Goal: Find specific page/section: Find specific page/section

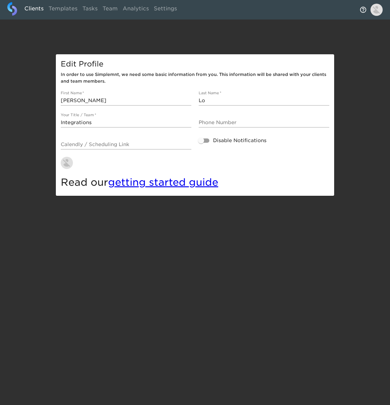
click at [37, 9] on link "Clients" at bounding box center [34, 9] width 24 height 15
select select "10"
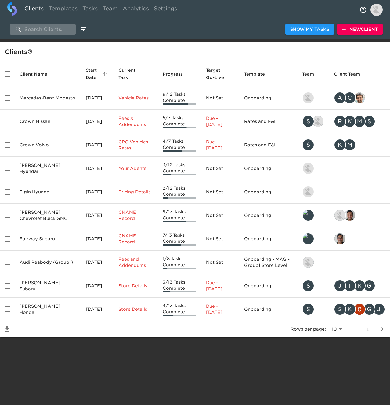
click at [65, 31] on input "search" at bounding box center [43, 29] width 66 height 11
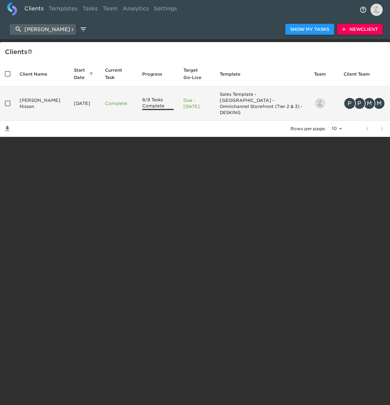
type input "[PERSON_NAME] nissan"
click at [48, 95] on td "[PERSON_NAME] Nissan" at bounding box center [42, 103] width 54 height 34
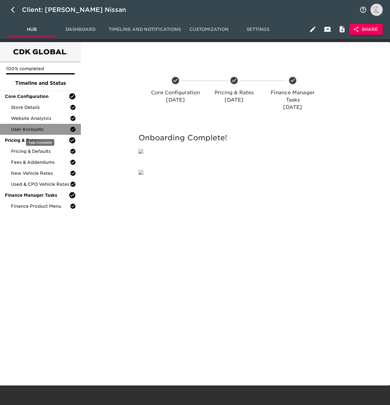
click at [41, 132] on span "User Accounts" at bounding box center [40, 129] width 59 height 6
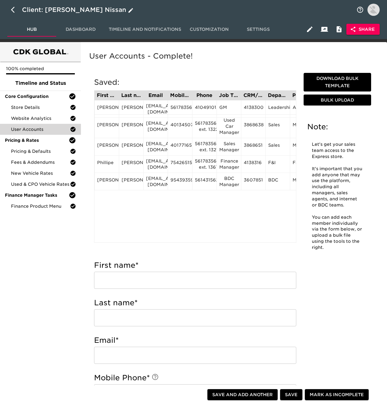
click at [12, 8] on icon "button" at bounding box center [14, 9] width 7 height 7
select select "10"
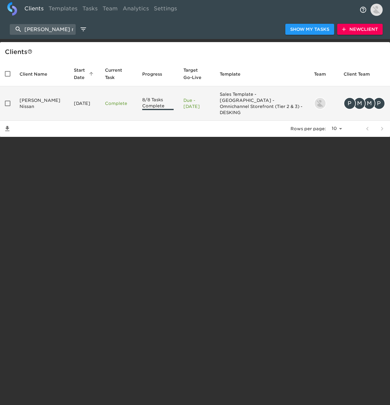
click at [42, 97] on td "[PERSON_NAME] Nissan" at bounding box center [42, 103] width 54 height 34
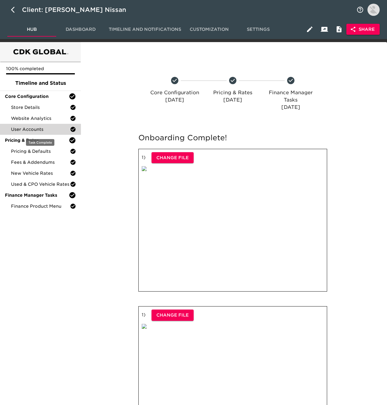
click at [51, 131] on span "User Accounts" at bounding box center [40, 129] width 59 height 6
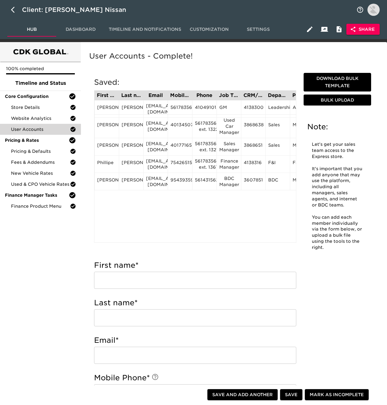
click at [88, 30] on span "Dashboard" at bounding box center [80, 30] width 41 height 8
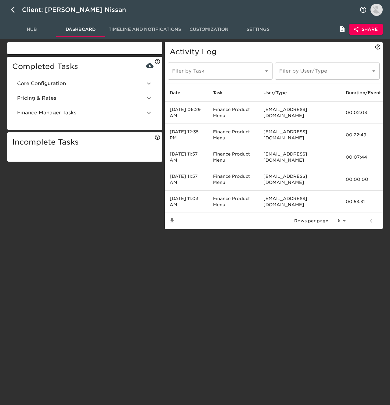
click at [66, 96] on span "Pricing & Rates" at bounding box center [81, 98] width 128 height 7
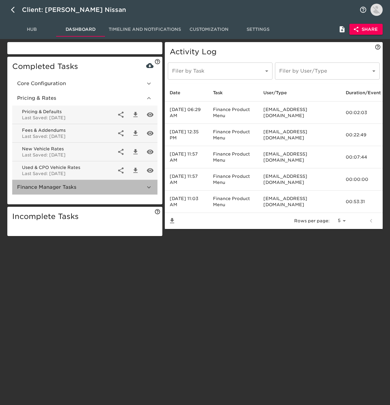
click at [74, 187] on span "Finance Manager Tasks" at bounding box center [81, 187] width 128 height 7
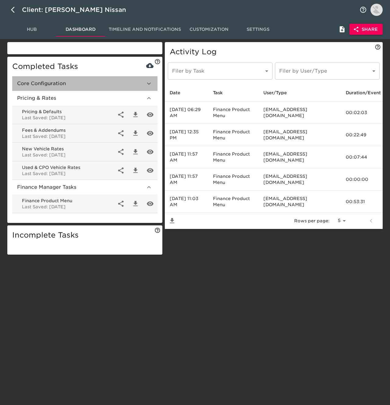
click at [76, 85] on span "Core Configuration" at bounding box center [81, 83] width 128 height 7
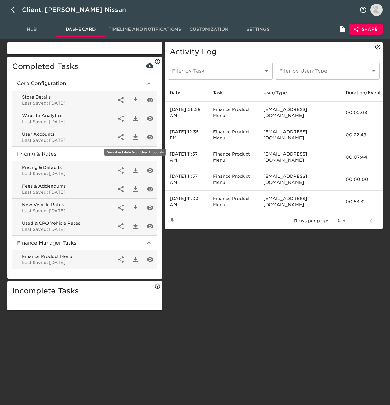
click at [136, 137] on icon "button" at bounding box center [135, 137] width 4 height 5
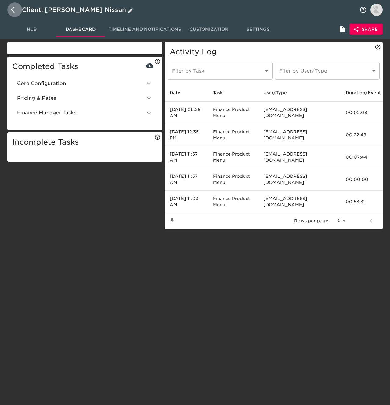
click at [13, 11] on icon "button" at bounding box center [14, 9] width 7 height 7
select select "10"
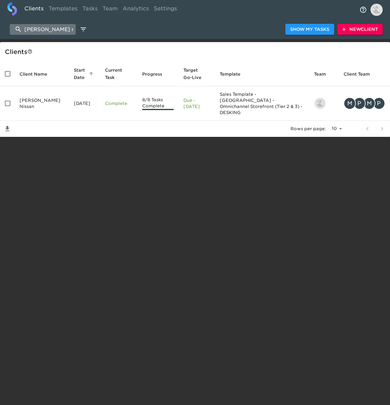
click at [53, 27] on input "[PERSON_NAME] nissan" at bounding box center [43, 29] width 66 height 11
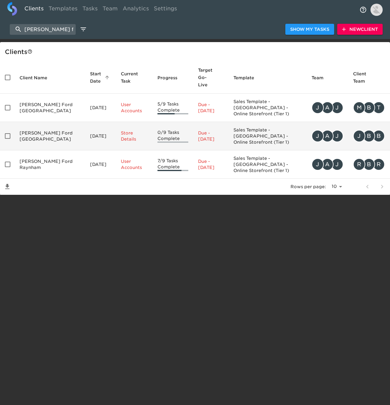
type input "[PERSON_NAME] ford"
click at [48, 122] on td "[PERSON_NAME] Ford [GEOGRAPHIC_DATA]" at bounding box center [50, 136] width 70 height 28
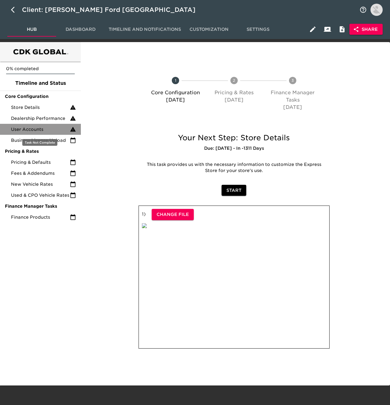
click at [37, 126] on div "User Accounts" at bounding box center [40, 129] width 81 height 11
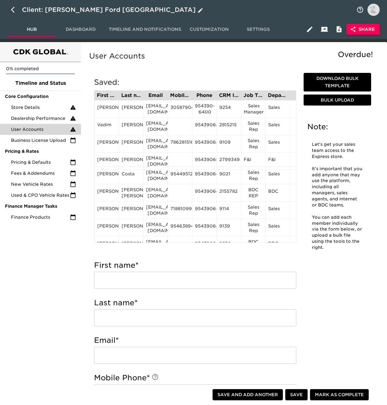
click at [13, 10] on icon "button" at bounding box center [14, 9] width 7 height 7
select select "10"
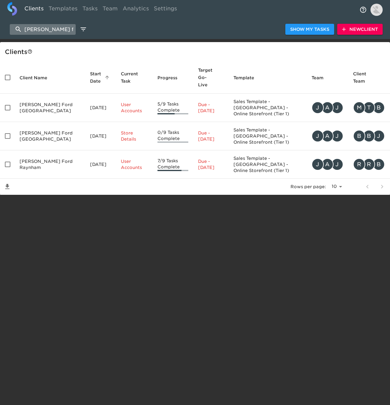
click at [54, 31] on input "[PERSON_NAME] ford" at bounding box center [43, 29] width 66 height 11
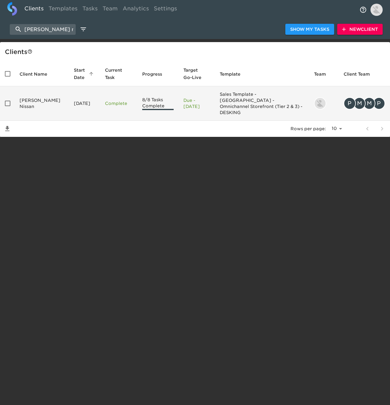
type input "[PERSON_NAME] nissan"
click at [69, 97] on td "[DATE]" at bounding box center [84, 103] width 31 height 34
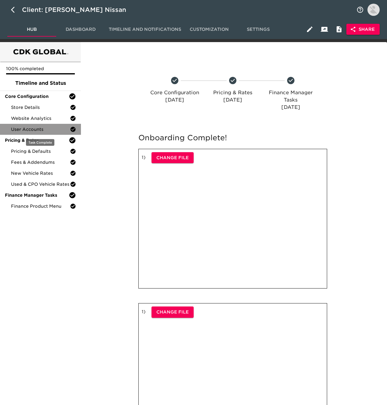
click at [47, 129] on span "User Accounts" at bounding box center [40, 129] width 59 height 6
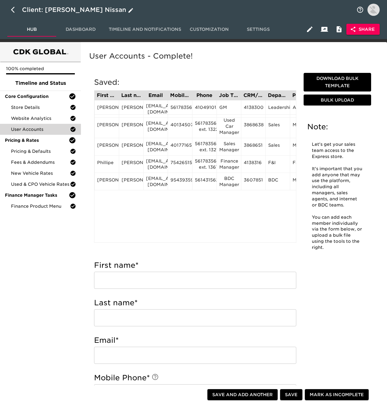
click at [13, 9] on icon "button" at bounding box center [13, 10] width 4 height 6
select select "10"
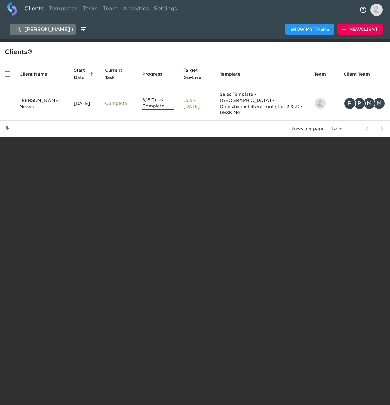
click at [60, 29] on input "[PERSON_NAME] nissan" at bounding box center [43, 29] width 66 height 11
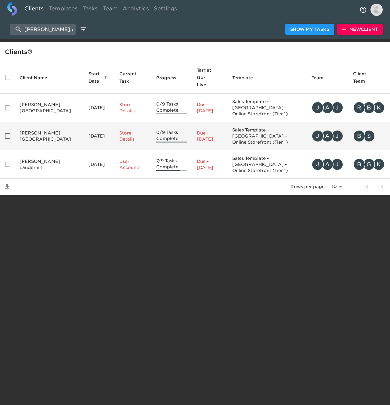
type input "[PERSON_NAME] chev"
click at [59, 127] on td "[PERSON_NAME] [GEOGRAPHIC_DATA]" at bounding box center [49, 136] width 69 height 28
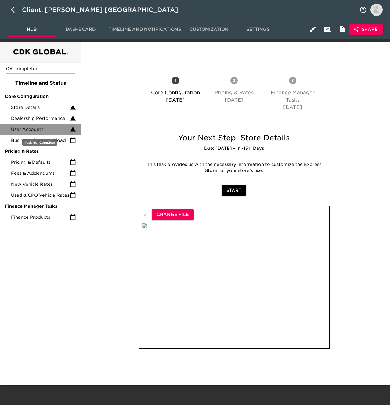
click at [50, 128] on span "User Accounts" at bounding box center [40, 129] width 59 height 6
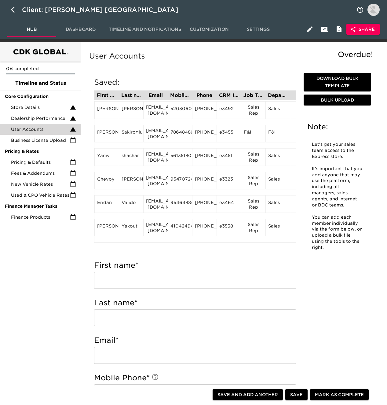
click at [81, 29] on span "Dashboard" at bounding box center [80, 30] width 41 height 8
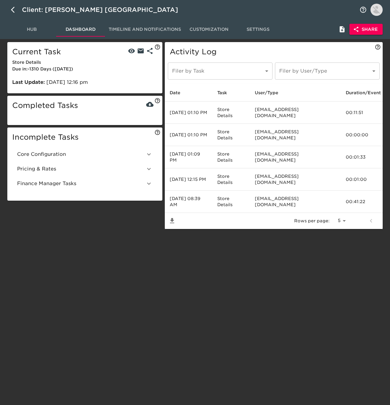
click at [78, 154] on span "Core Configuration" at bounding box center [81, 154] width 128 height 7
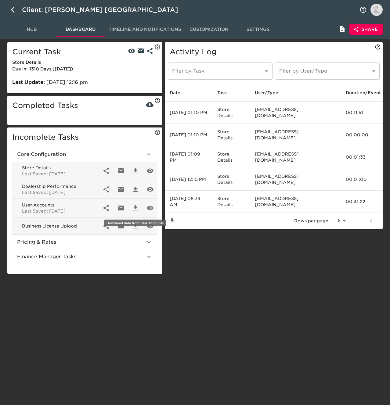
drag, startPoint x: 135, startPoint y: 209, endPoint x: 123, endPoint y: 160, distance: 50.7
click at [135, 209] on icon "button" at bounding box center [135, 207] width 7 height 7
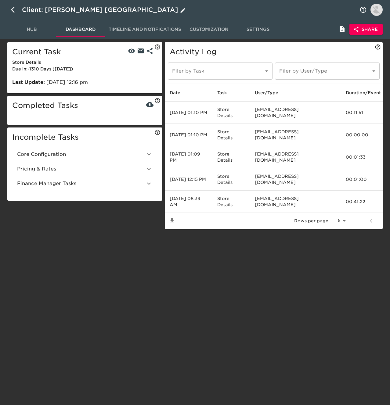
click at [16, 9] on icon "button" at bounding box center [14, 9] width 7 height 7
select select "10"
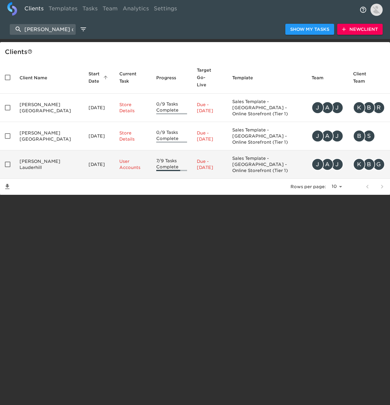
click at [56, 150] on td "[PERSON_NAME] Lauderhill" at bounding box center [49, 164] width 69 height 28
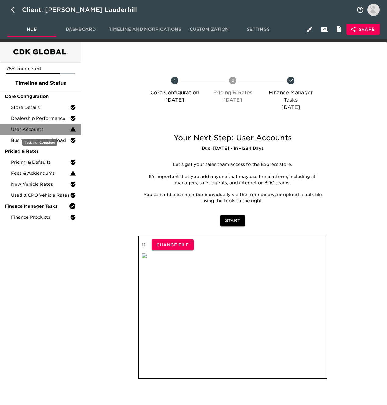
click at [37, 131] on span "User Accounts" at bounding box center [40, 129] width 59 height 6
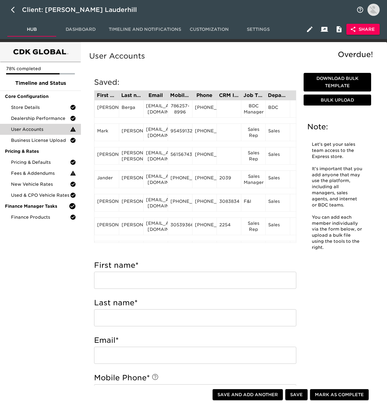
drag, startPoint x: 87, startPoint y: 30, endPoint x: 83, endPoint y: 29, distance: 4.4
click at [87, 30] on span "Dashboard" at bounding box center [80, 30] width 41 height 8
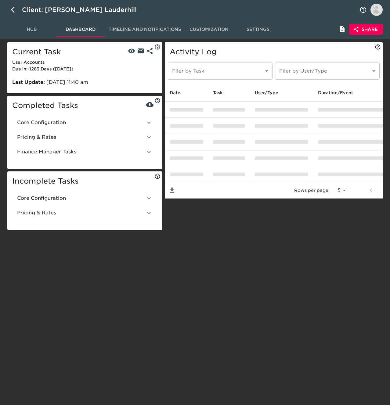
click at [85, 113] on ul "Core Configuration Store Details Last Saved: [DATE] Dealership Performance Last…" at bounding box center [84, 137] width 145 height 49
click at [84, 117] on div "Core Configuration" at bounding box center [84, 122] width 145 height 15
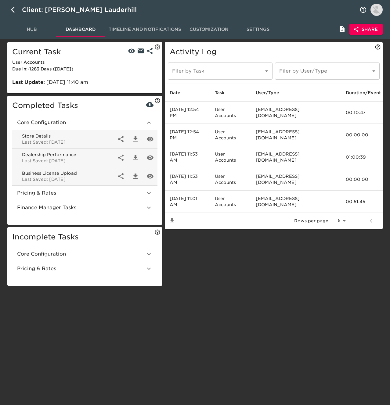
click at [123, 250] on div "Core Configuration" at bounding box center [84, 254] width 145 height 15
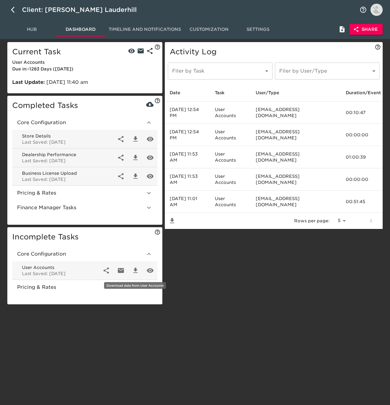
click at [133, 269] on icon "button" at bounding box center [135, 270] width 7 height 7
